Goal: Information Seeking & Learning: Learn about a topic

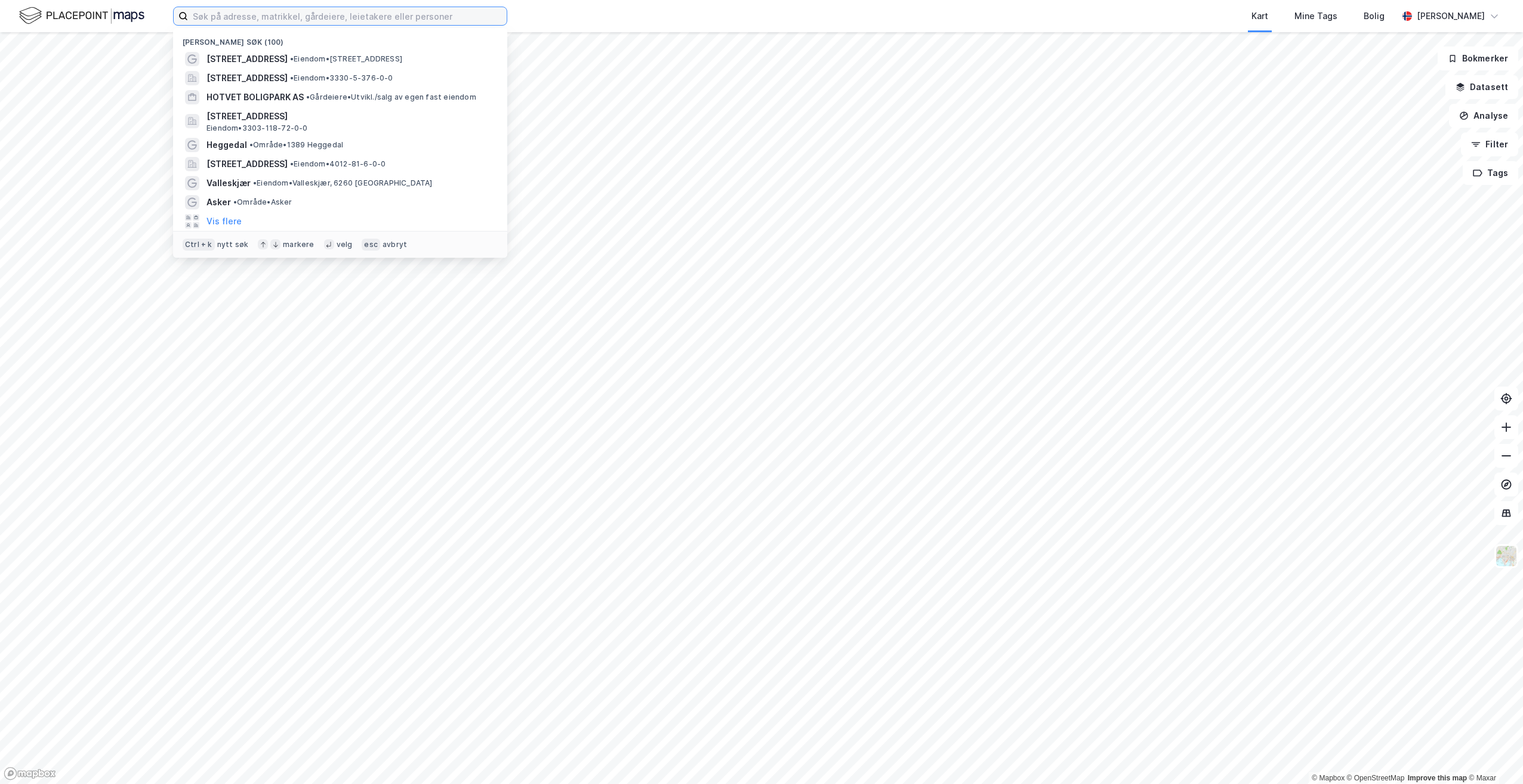
click at [262, 18] on input at bounding box center [347, 16] width 319 height 18
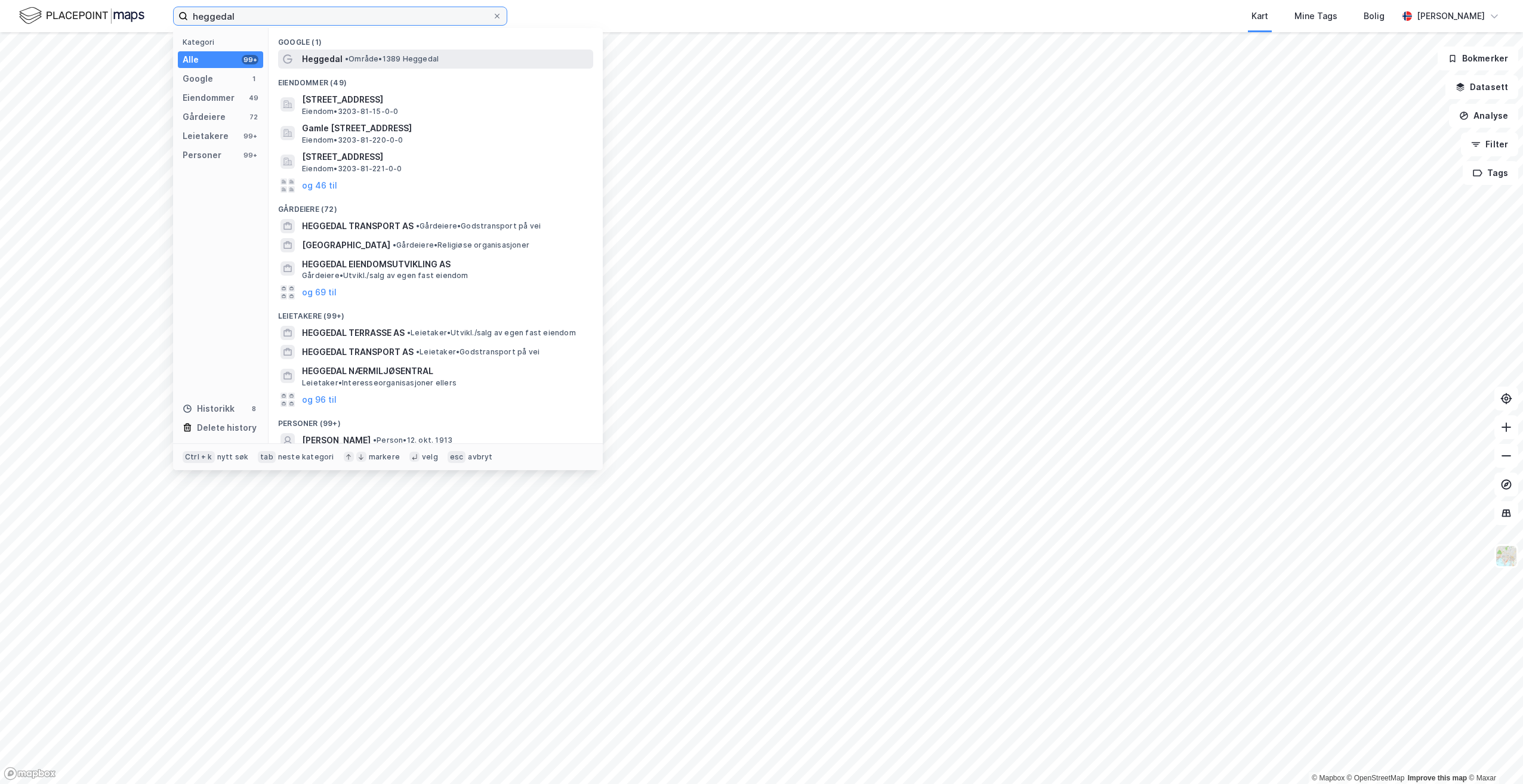
type input "heggedal"
click at [377, 56] on span "• Område • 1389 Heggedal" at bounding box center [391, 59] width 93 height 10
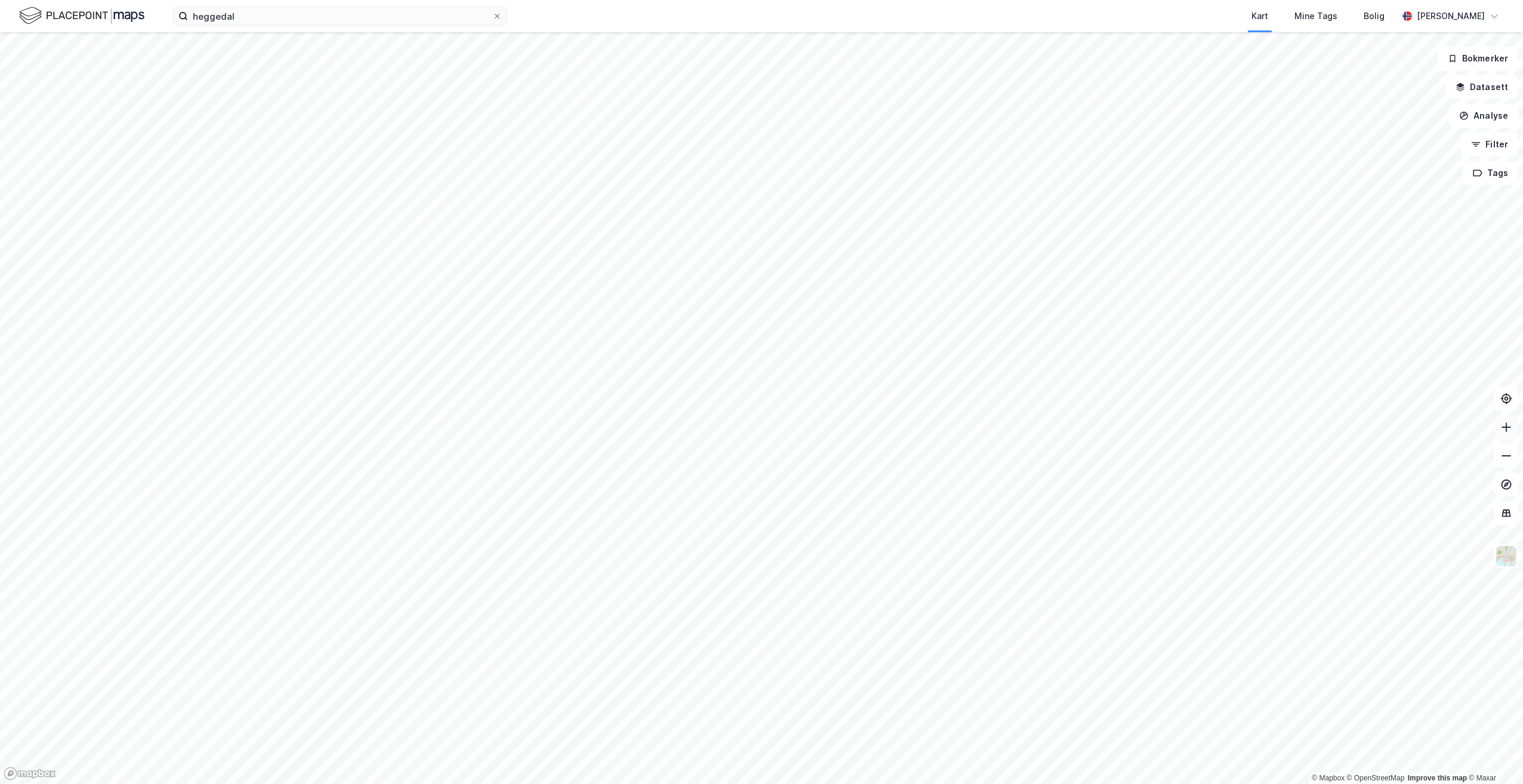
click at [1508, 424] on icon at bounding box center [1506, 427] width 12 height 12
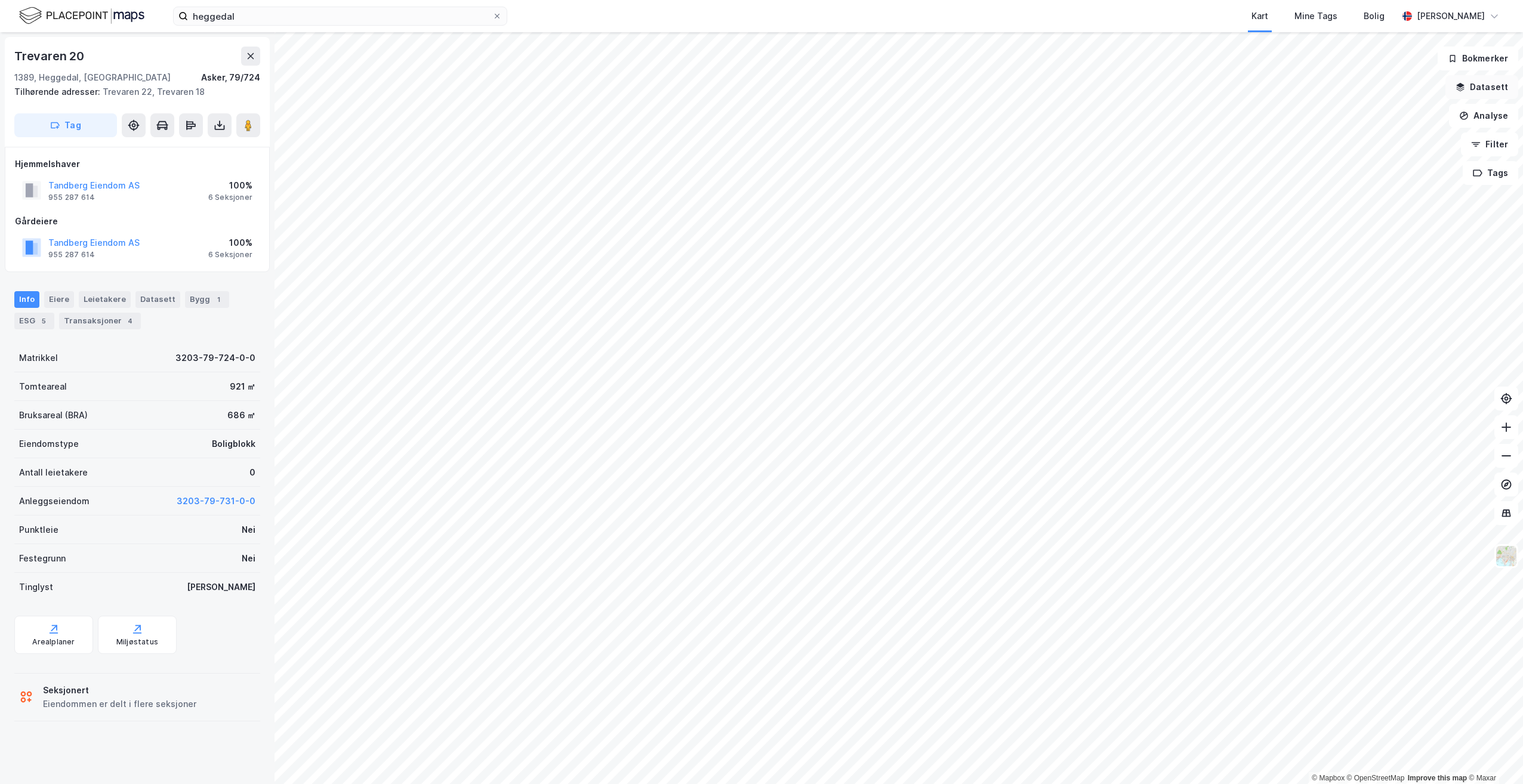
click at [1459, 83] on icon "button" at bounding box center [1460, 87] width 10 height 10
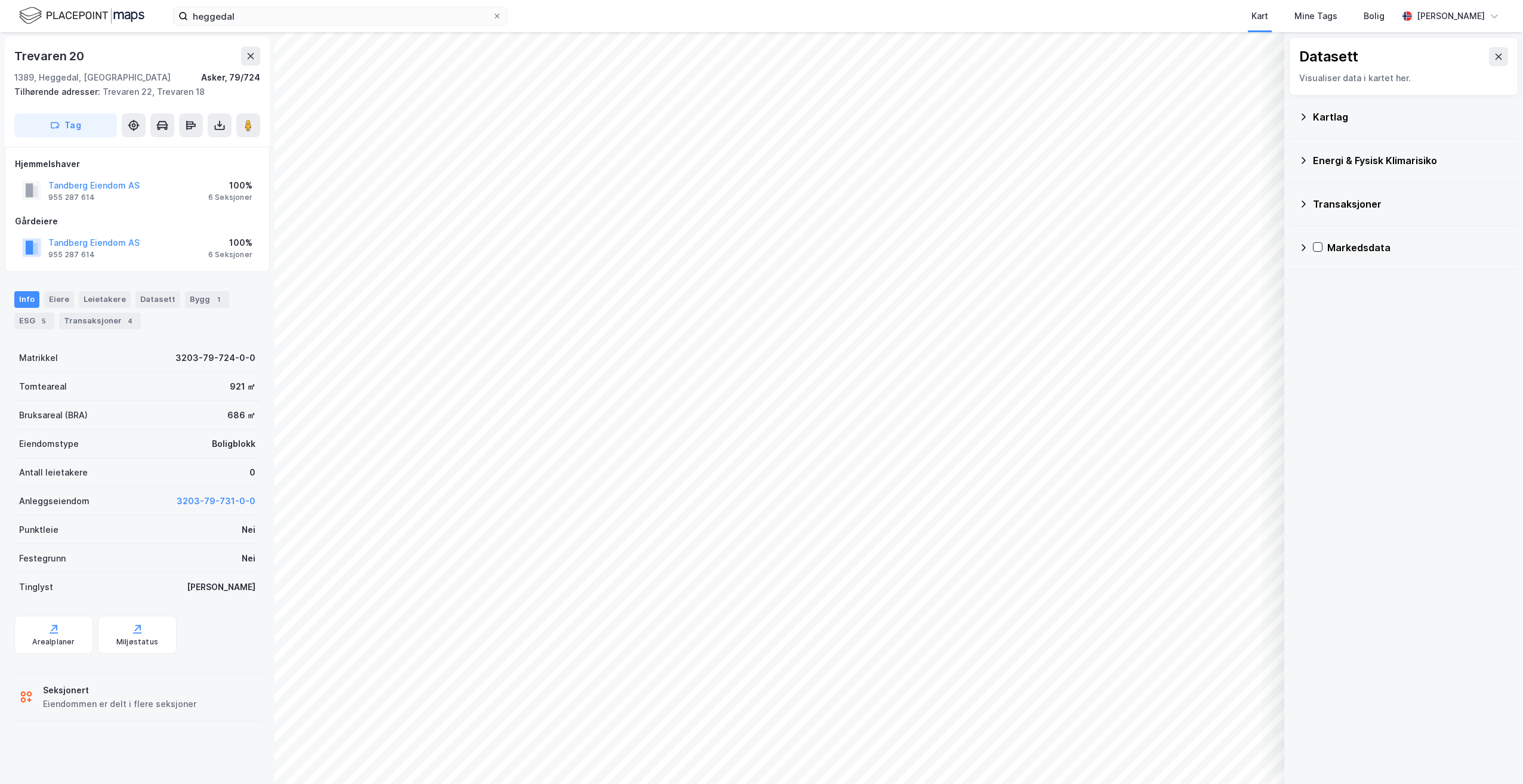
click at [1302, 112] on icon at bounding box center [1303, 116] width 10 height 10
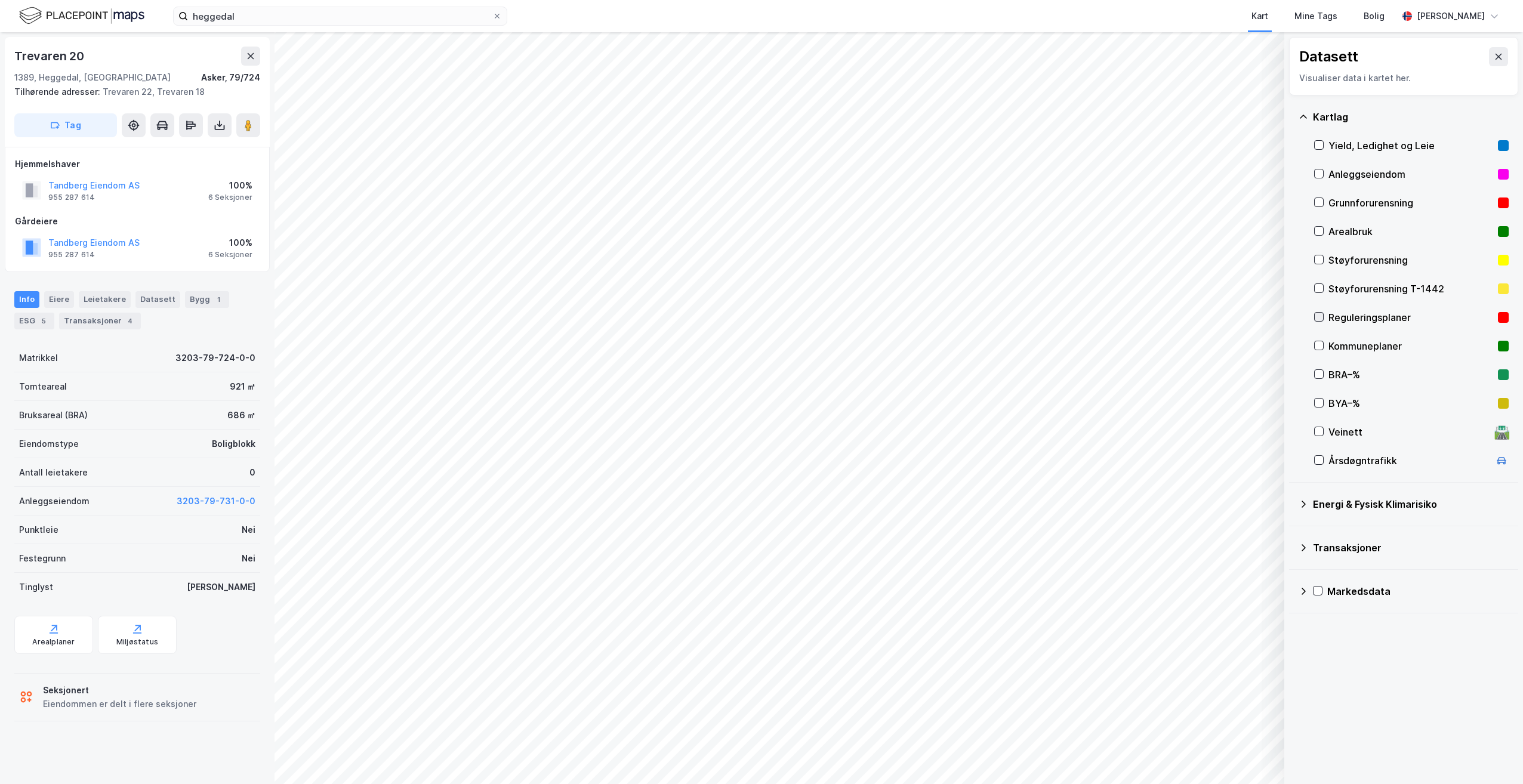
click at [1318, 314] on icon at bounding box center [1318, 316] width 8 height 8
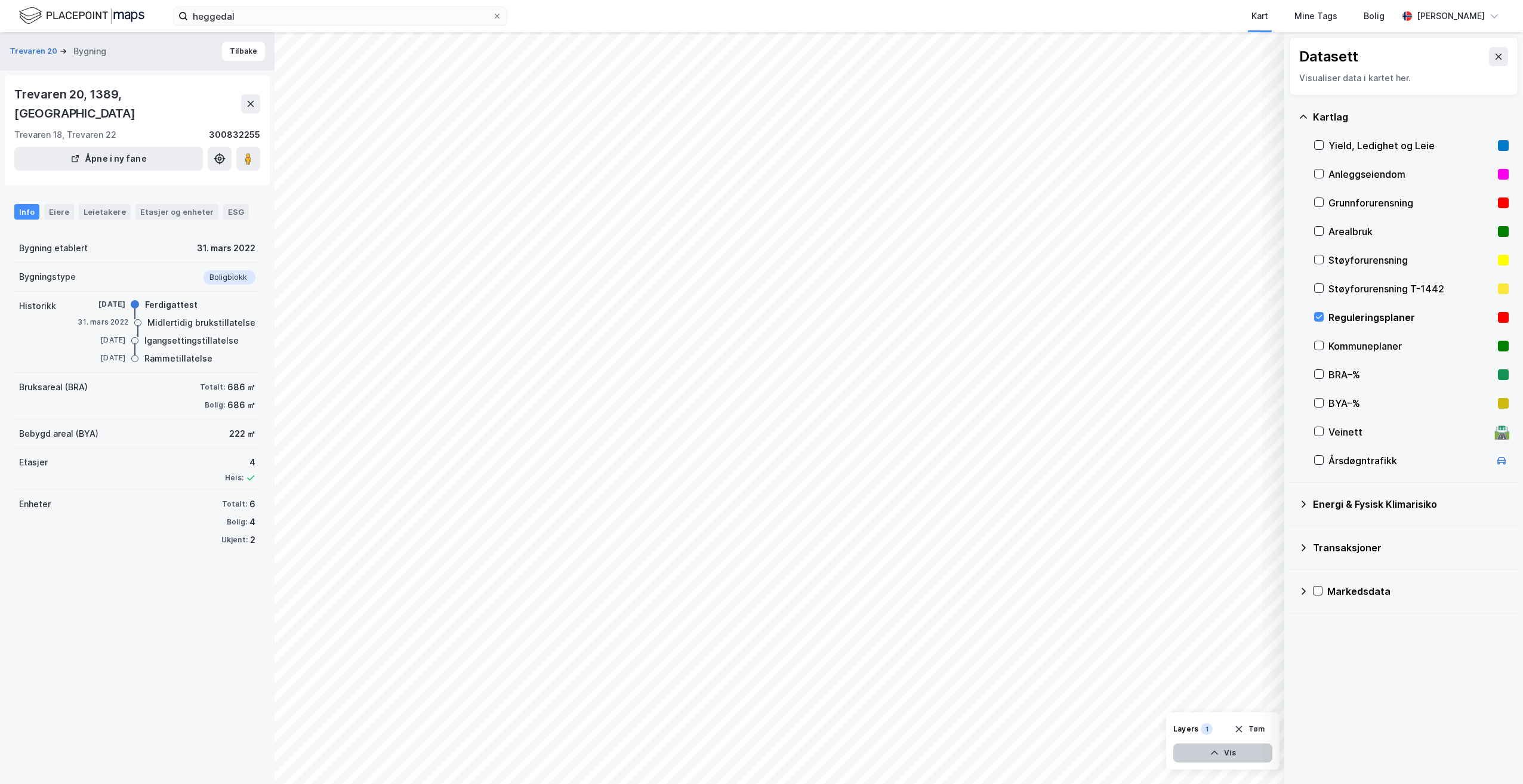
click at [1230, 755] on button "Vis" at bounding box center [1222, 753] width 99 height 19
click at [1217, 726] on icon at bounding box center [1217, 726] width 10 height 10
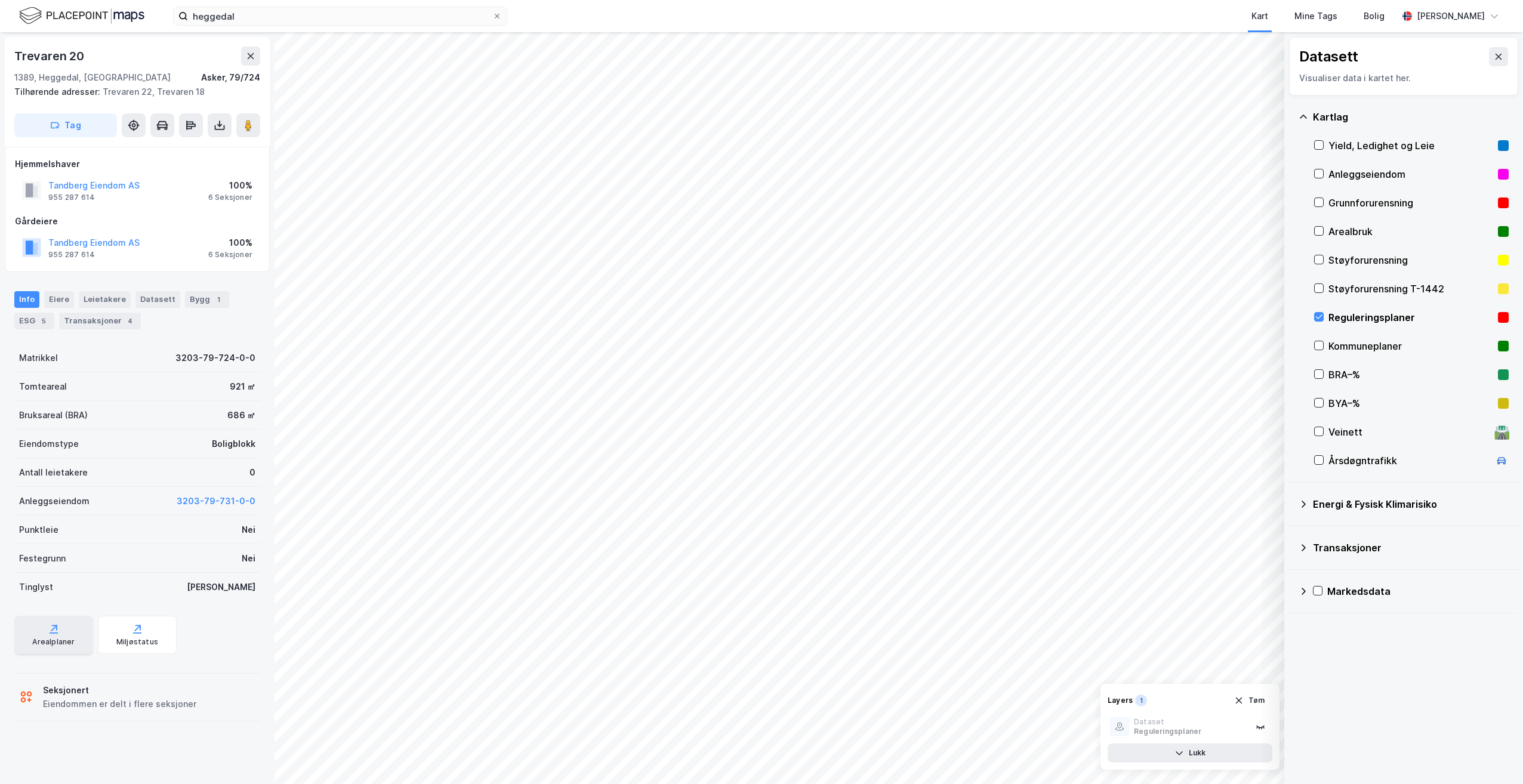
click at [52, 632] on icon at bounding box center [53, 633] width 8 height 1
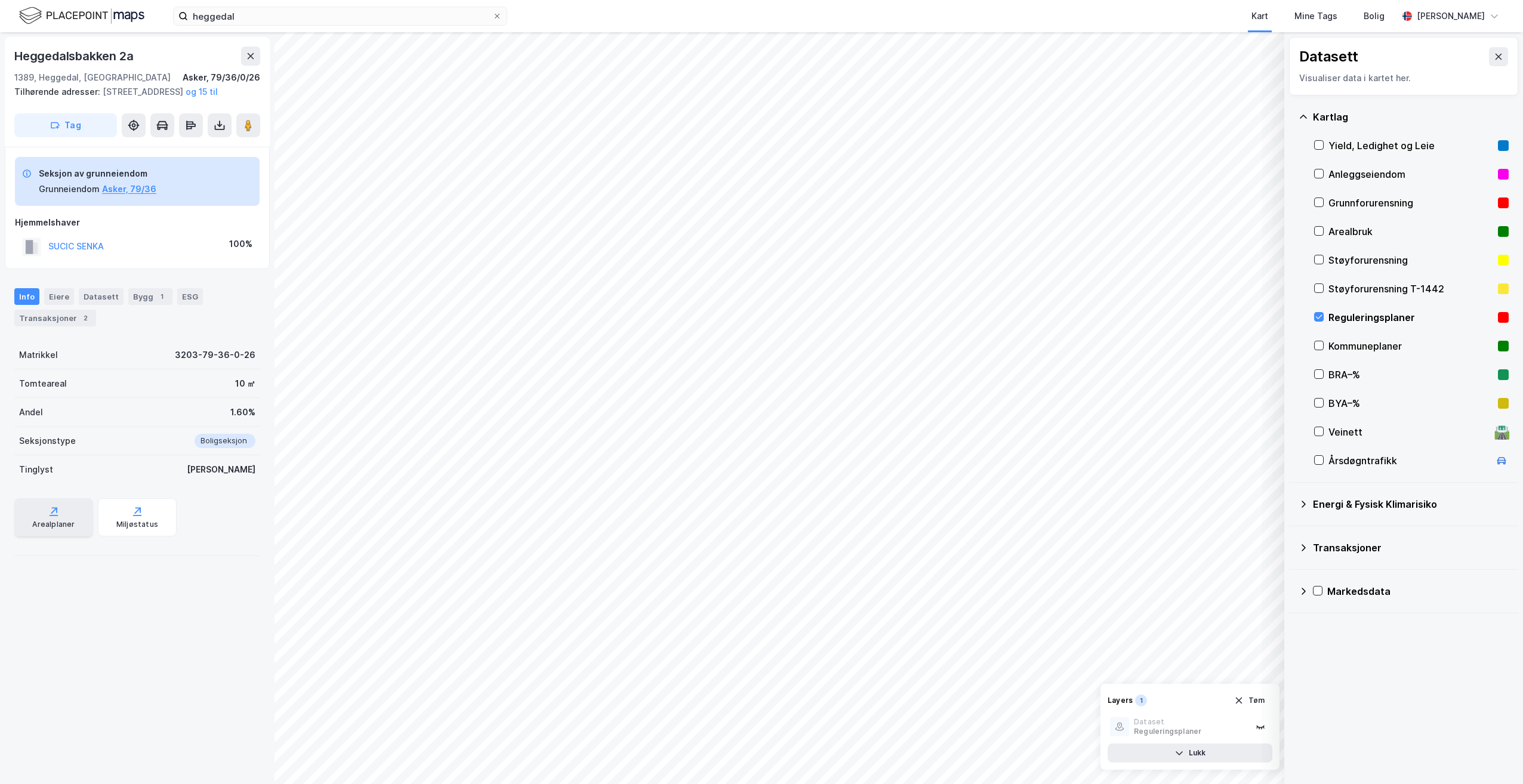
click at [51, 516] on icon at bounding box center [53, 516] width 8 height 1
